Goal: Find specific page/section: Find specific page/section

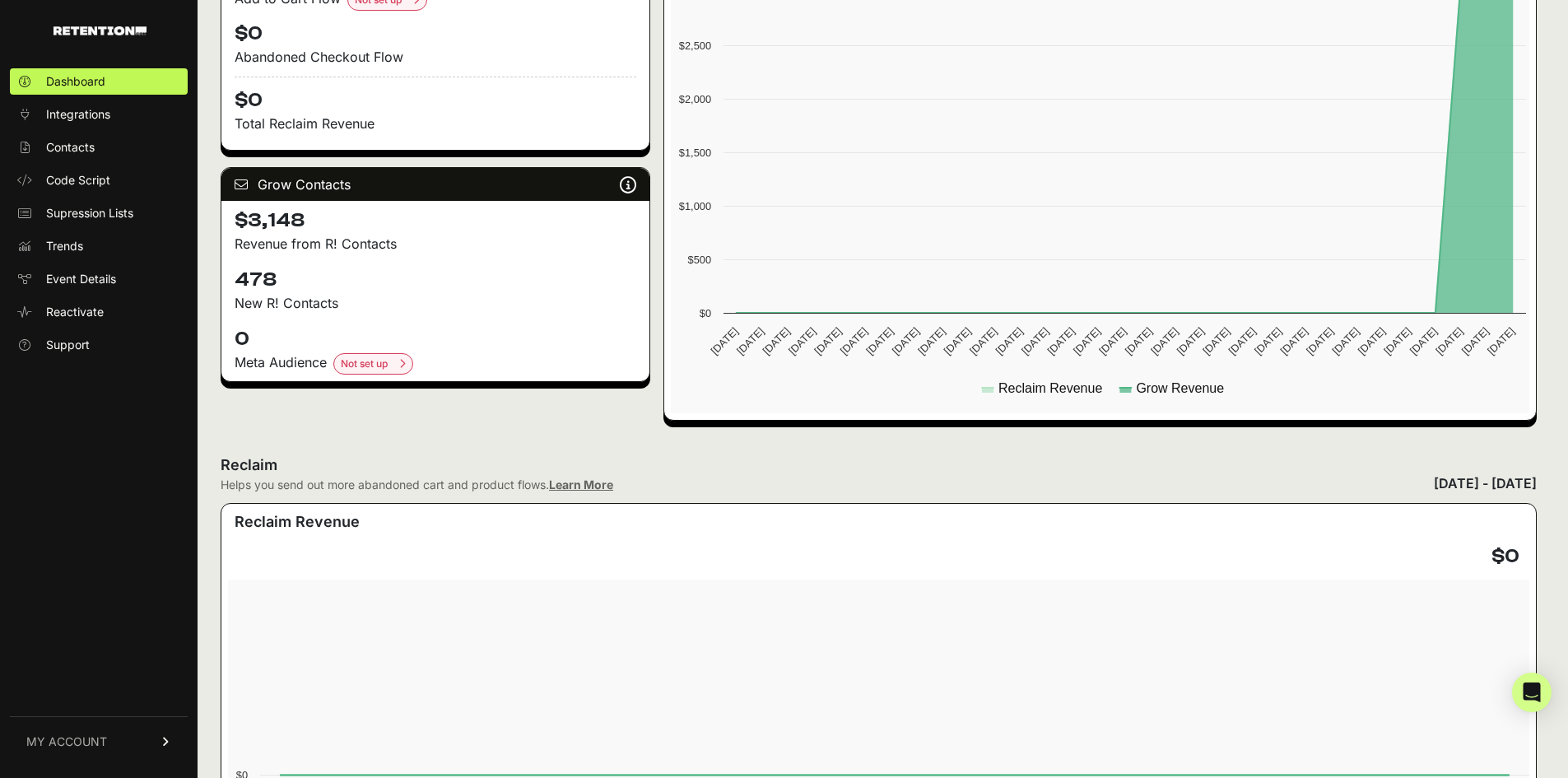
scroll to position [576, 0]
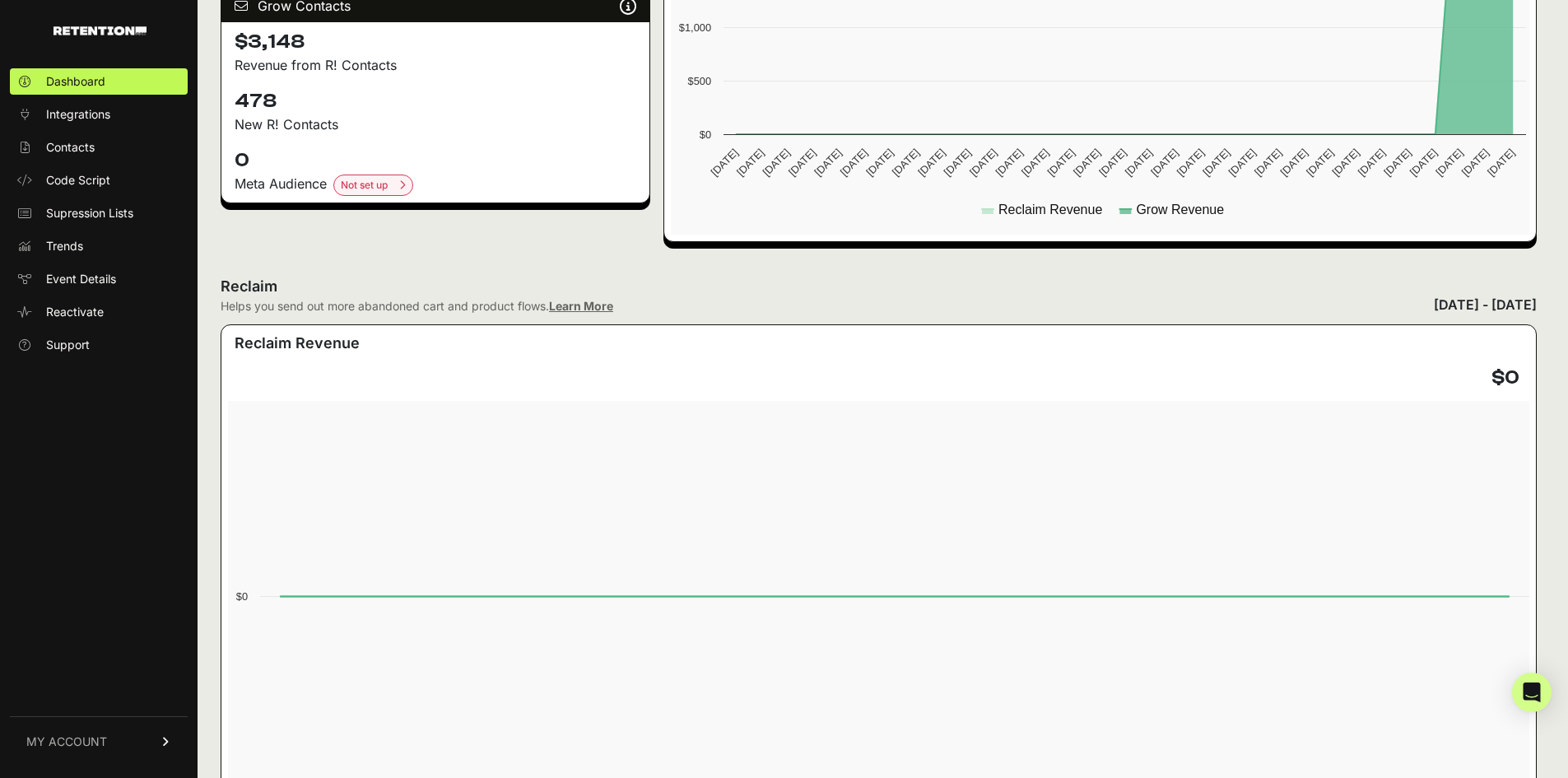
click at [87, 143] on span "Contacts" at bounding box center [70, 148] width 49 height 16
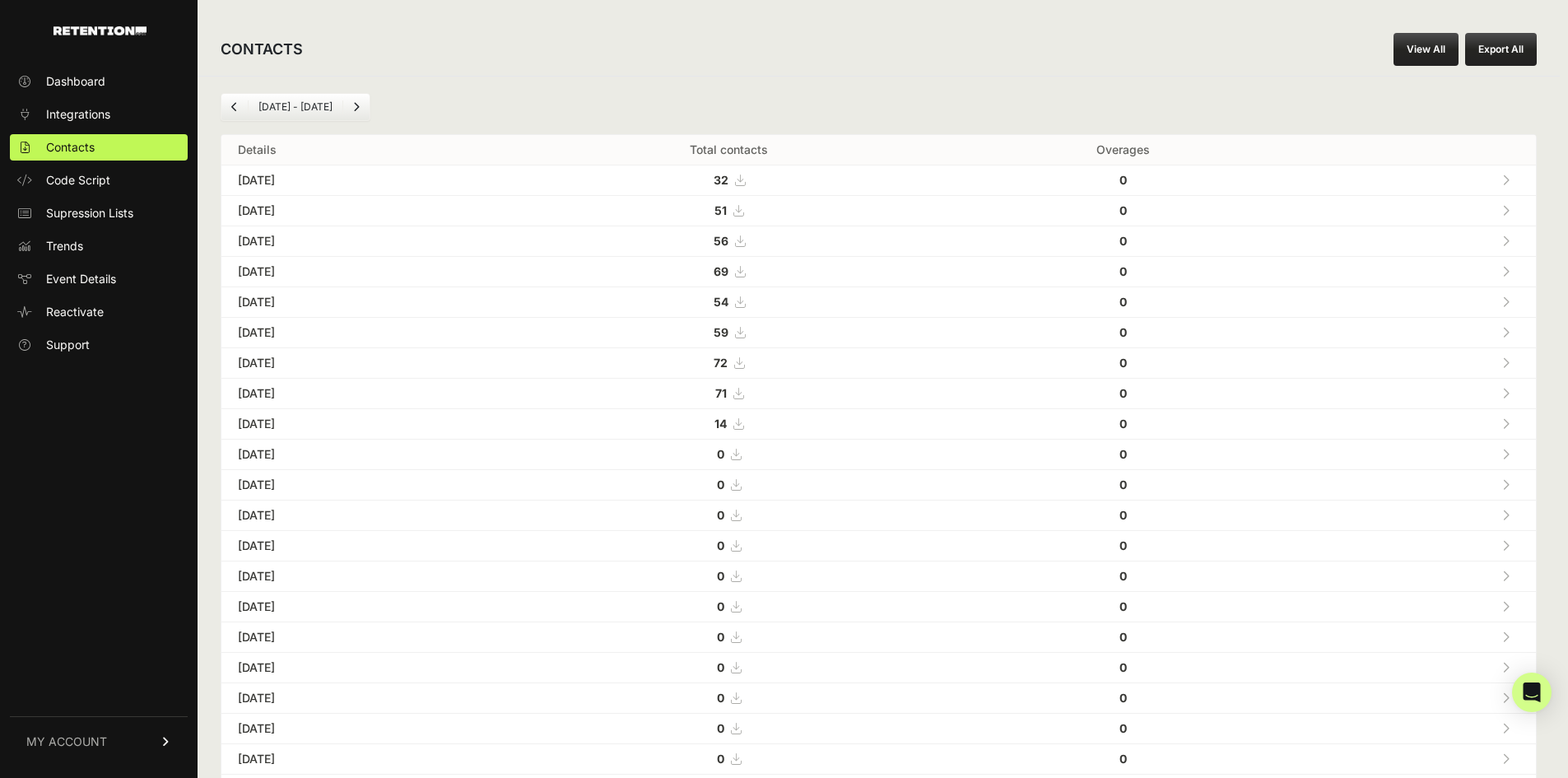
click at [58, 273] on span "Event Details" at bounding box center [81, 279] width 70 height 16
click at [89, 272] on span "Event Details" at bounding box center [81, 279] width 70 height 16
